Goal: Navigation & Orientation: Find specific page/section

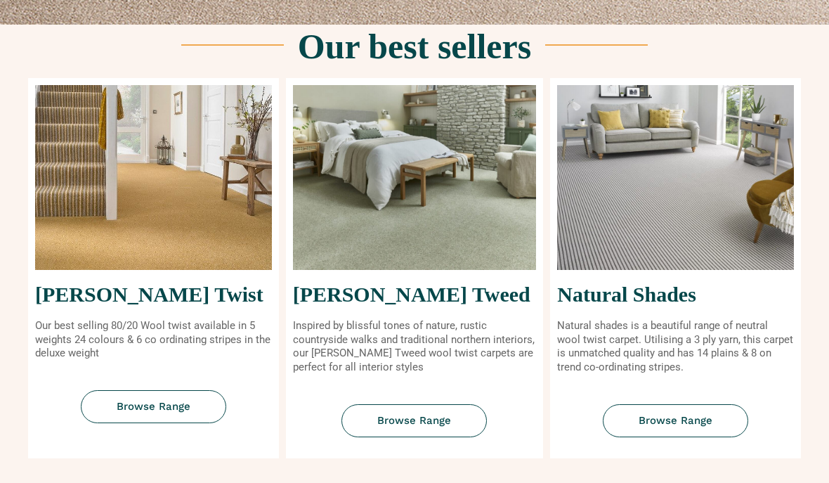
scroll to position [532, 0]
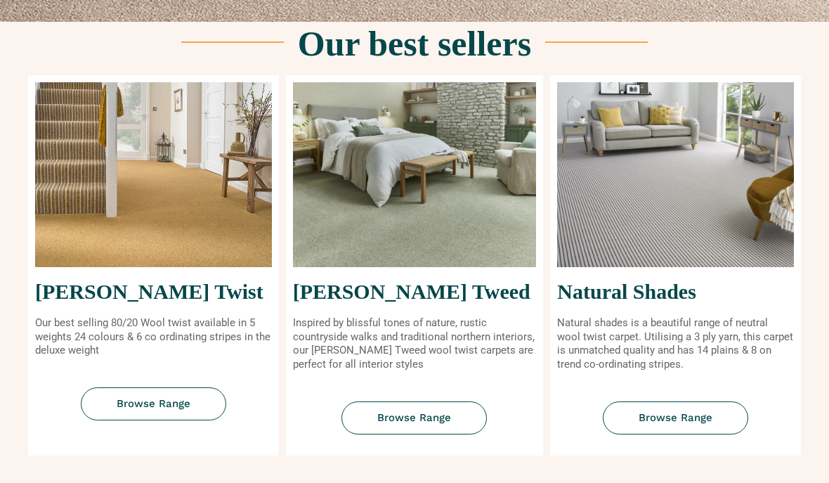
click at [120, 399] on span "Browse Range" at bounding box center [154, 404] width 74 height 11
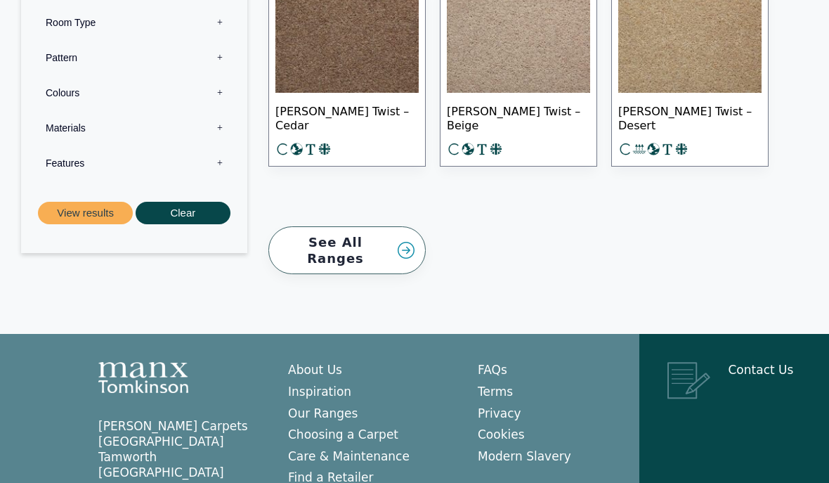
scroll to position [2304, 0]
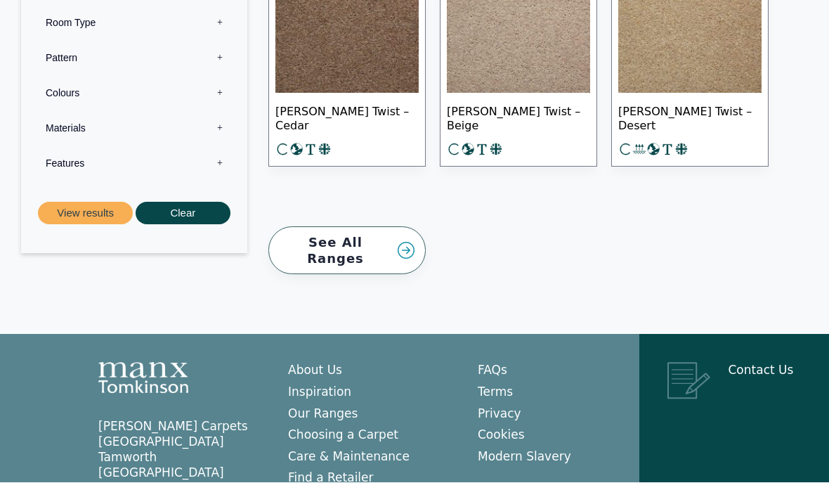
click at [315, 250] on link "See All Ranges" at bounding box center [346, 251] width 157 height 48
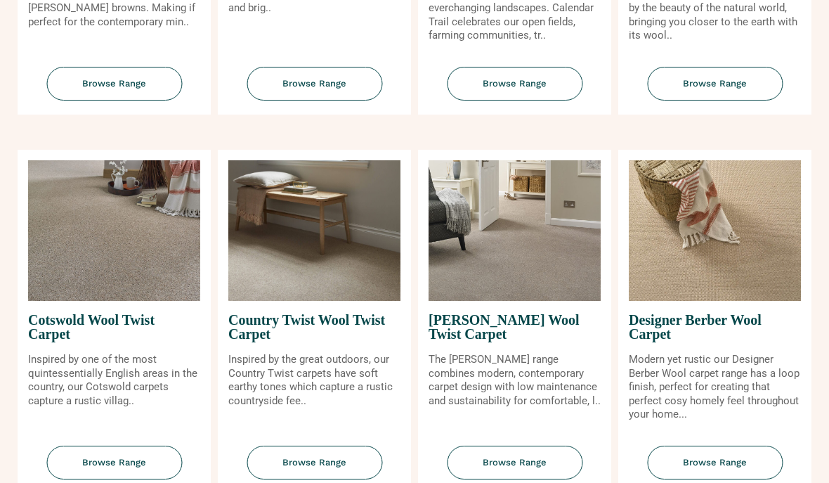
scroll to position [442, 0]
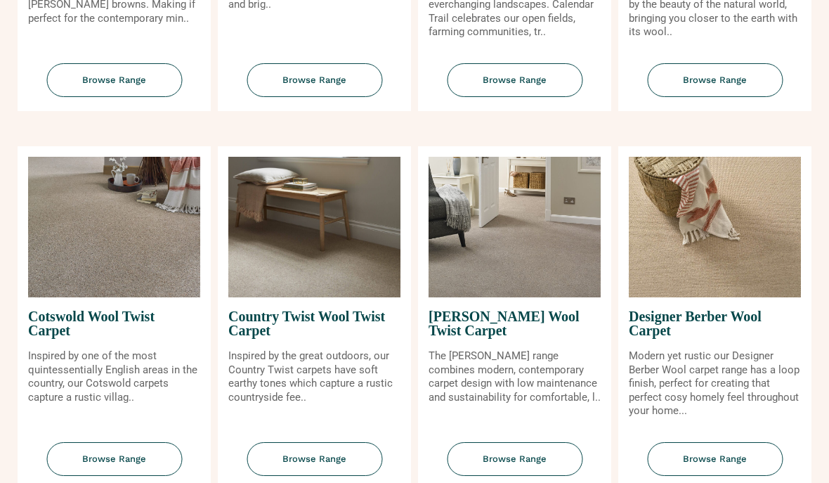
click at [91, 471] on span "Browse Range" at bounding box center [114, 459] width 136 height 34
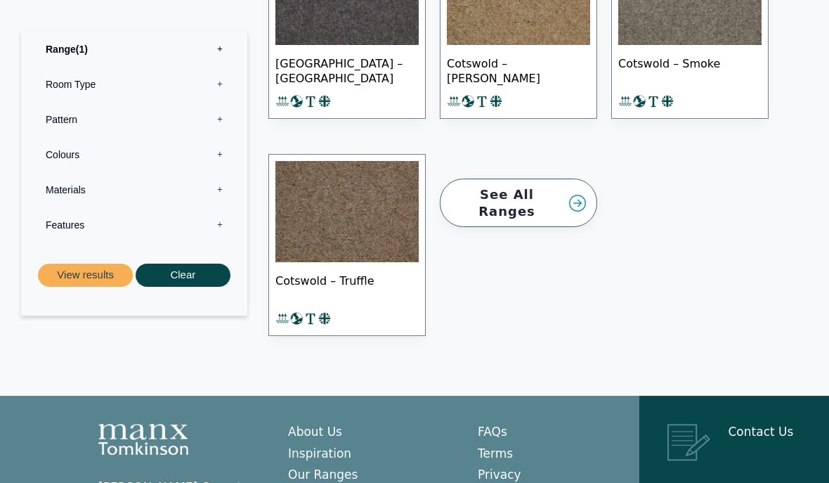
scroll to position [1244, 0]
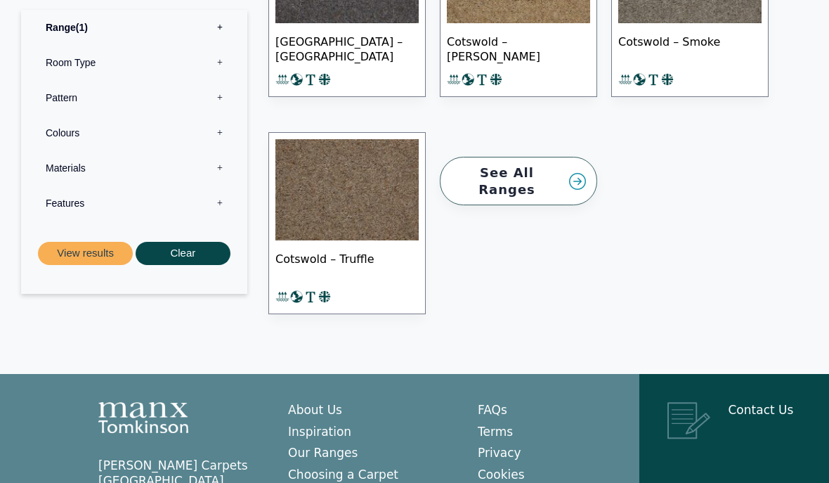
click at [481, 179] on link "See All Ranges" at bounding box center [518, 181] width 157 height 48
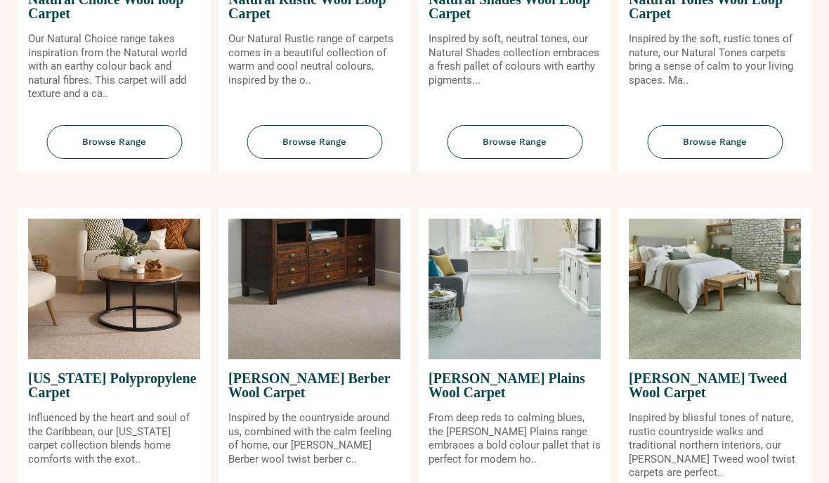
scroll to position [1137, 0]
click at [686, 325] on img at bounding box center [715, 288] width 172 height 140
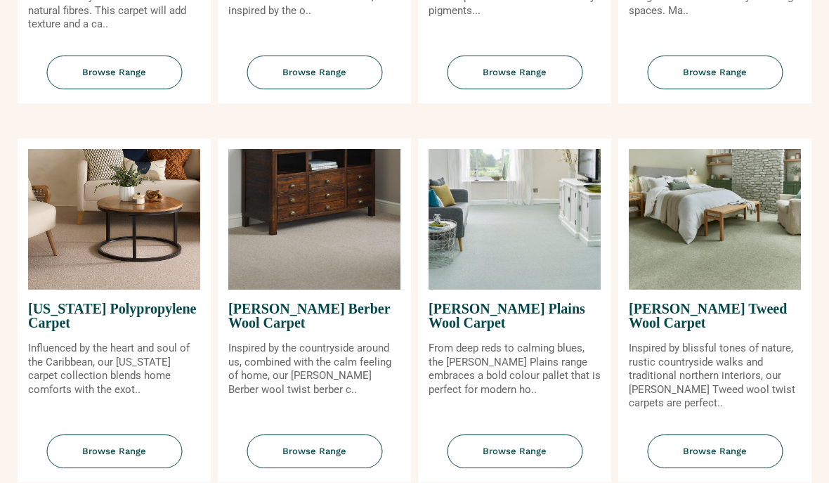
scroll to position [1210, 0]
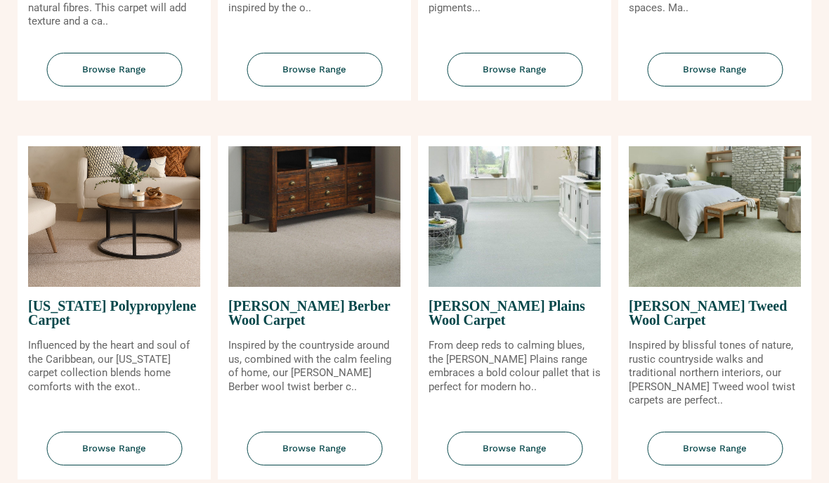
click at [697, 458] on span "Browse Range" at bounding box center [715, 448] width 136 height 34
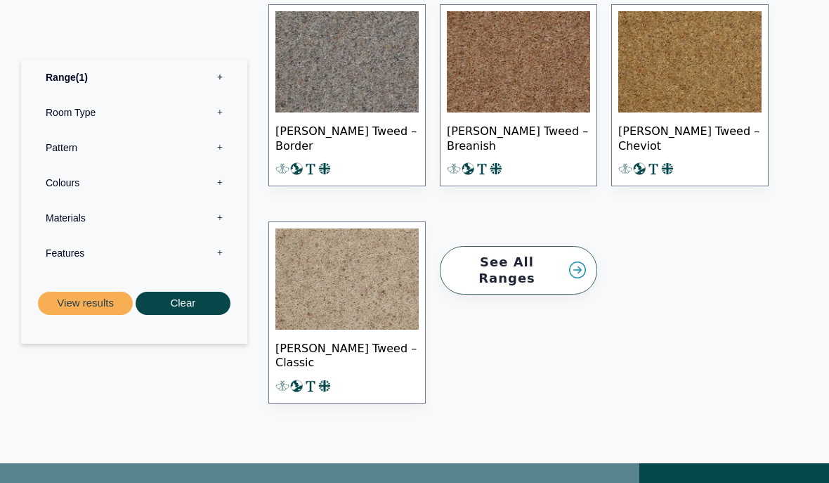
scroll to position [1618, 0]
